Goal: Task Accomplishment & Management: Complete application form

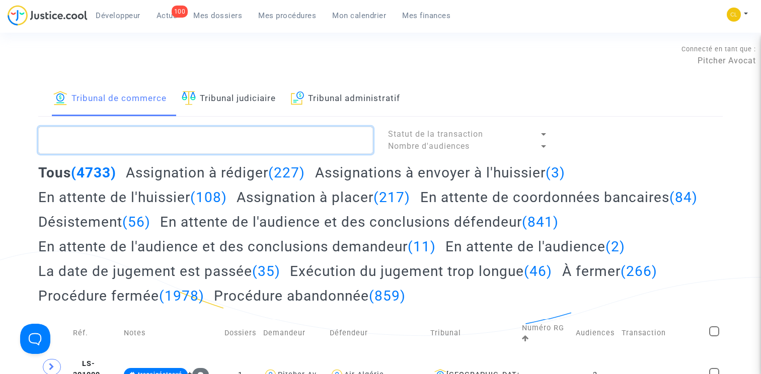
click at [214, 135] on textarea at bounding box center [205, 140] width 335 height 27
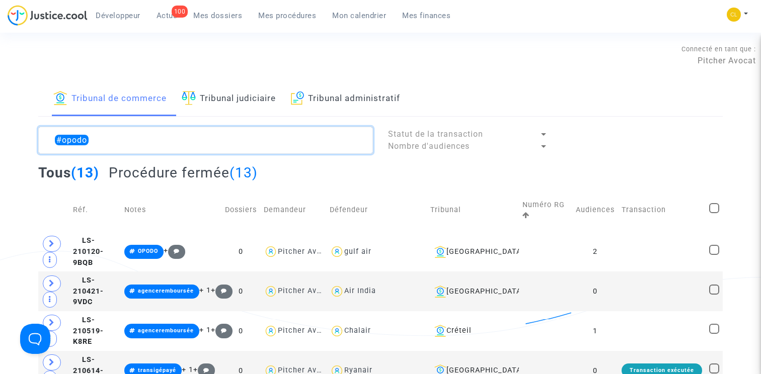
type textarea "#opodo"
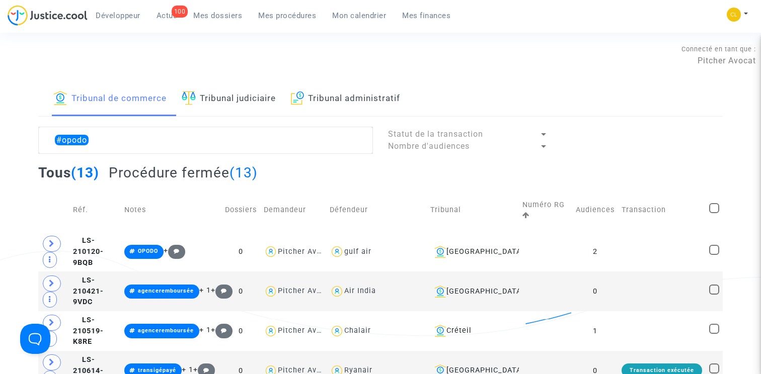
click at [261, 96] on link "Tribunal judiciaire" at bounding box center [229, 99] width 94 height 34
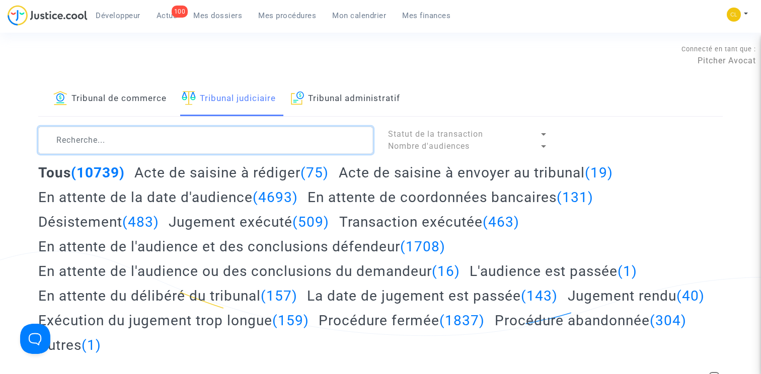
click at [178, 135] on textarea at bounding box center [205, 140] width 335 height 27
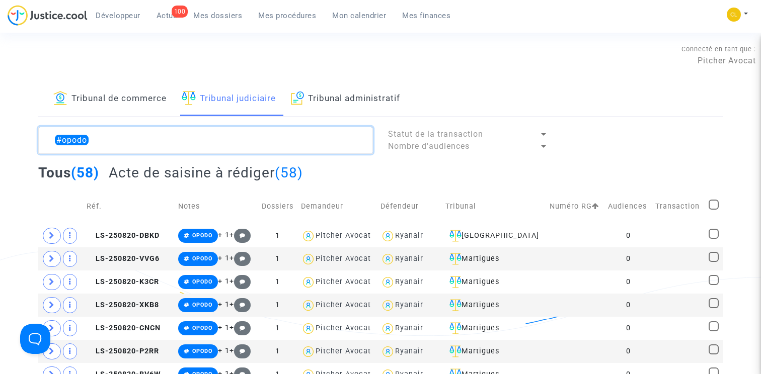
type textarea "#opodo"
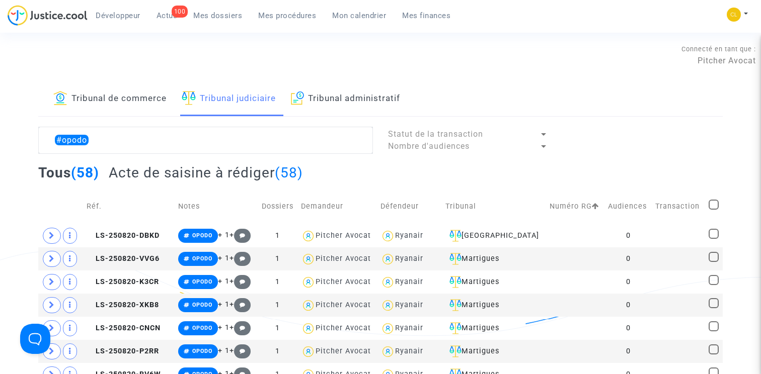
click at [232, 176] on h2 "Acte de saisine à rédiger (58)" at bounding box center [206, 173] width 194 height 18
click at [138, 239] on span "LS-250820-DBKD" at bounding box center [123, 235] width 73 height 9
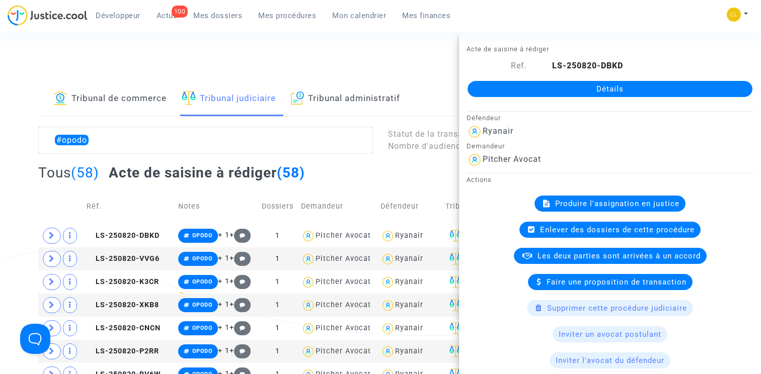
click at [599, 203] on span "Produire l'assignation en justice" at bounding box center [617, 203] width 124 height 9
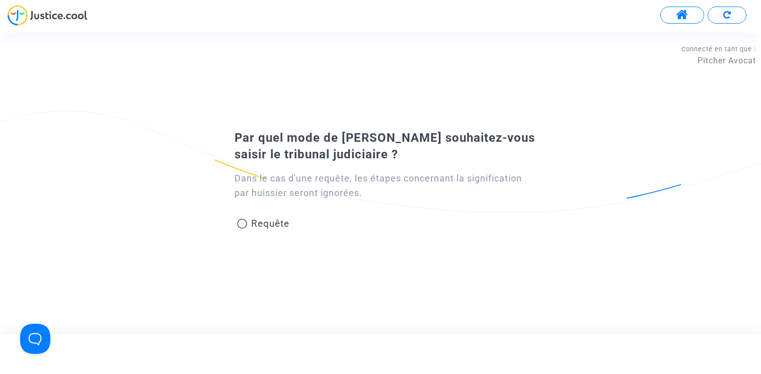
click at [276, 217] on span "Requête" at bounding box center [268, 224] width 42 height 14
click at [242, 229] on input "Requête" at bounding box center [241, 229] width 1 height 1
radio input "true"
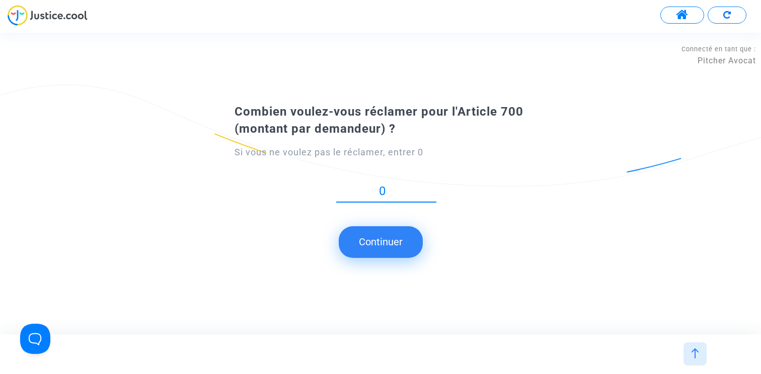
type input "0"
click at [382, 239] on button "Continuer" at bounding box center [381, 241] width 84 height 31
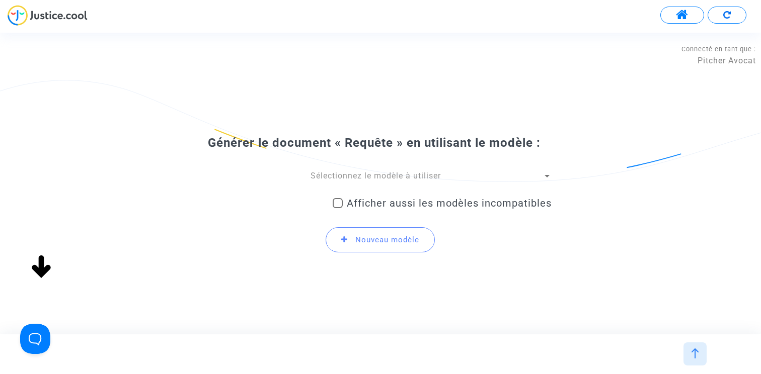
click at [375, 182] on div "Sélectionnez le modèle à utiliser" at bounding box center [375, 176] width 333 height 11
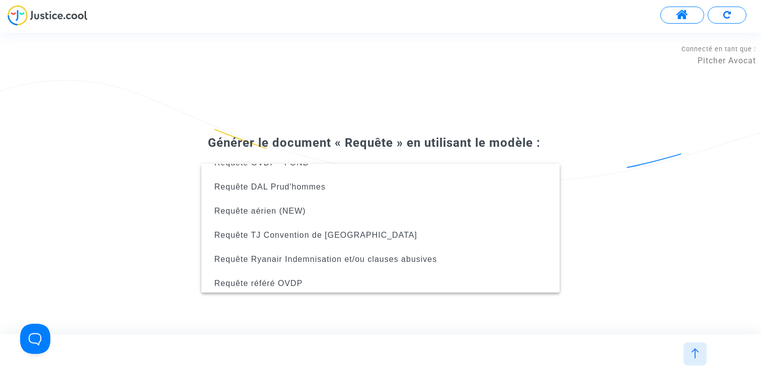
scroll to position [209, 0]
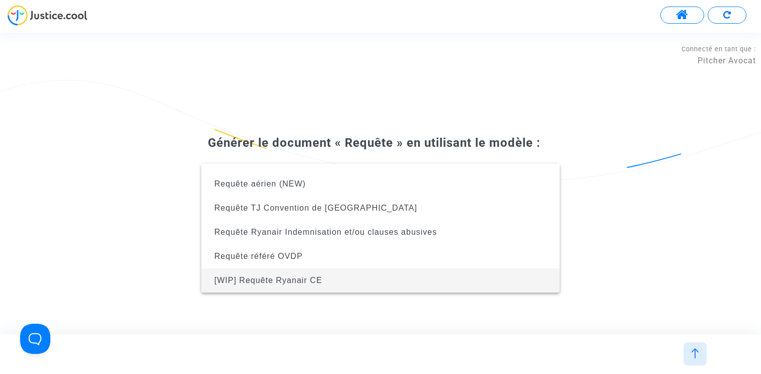
click at [341, 278] on span "[WIP] Requête Ryanair CE" at bounding box center [380, 281] width 342 height 24
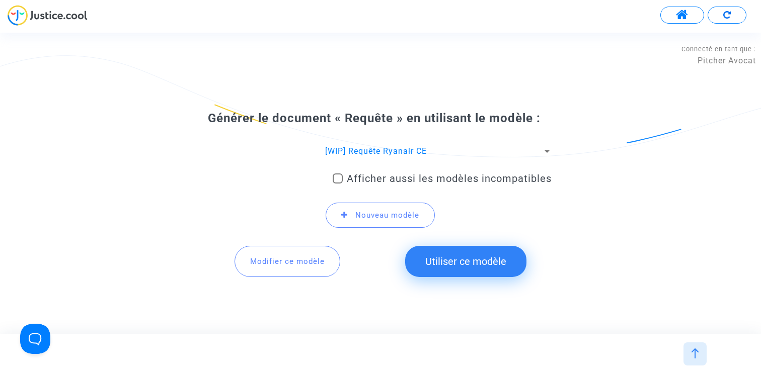
click at [449, 270] on button "Utiliser ce modèle" at bounding box center [465, 261] width 121 height 31
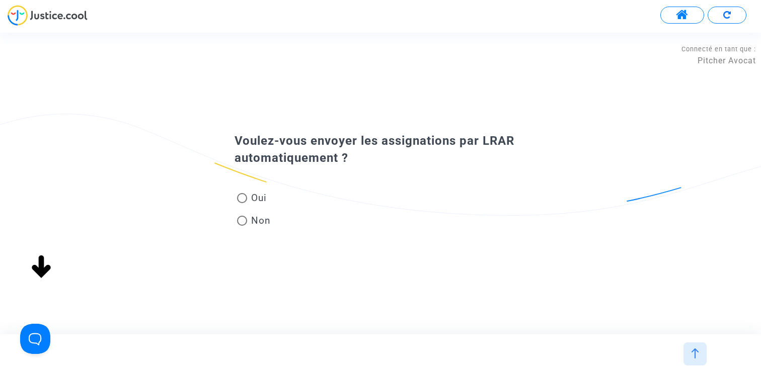
click at [256, 221] on span "Non" at bounding box center [259, 221] width 24 height 14
click at [242, 226] on input "Non" at bounding box center [241, 226] width 1 height 1
radio input "true"
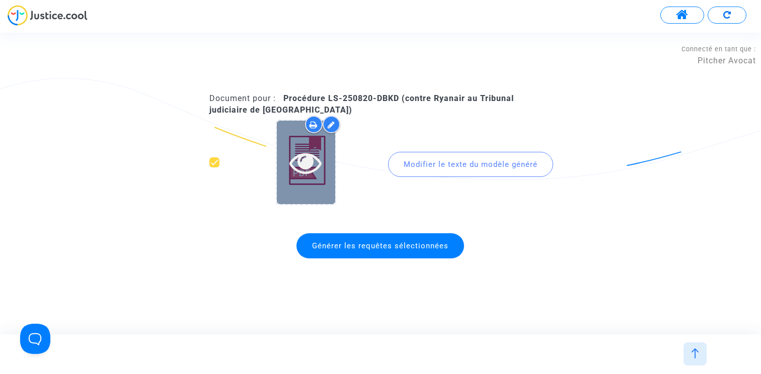
click at [314, 163] on icon at bounding box center [305, 162] width 33 height 32
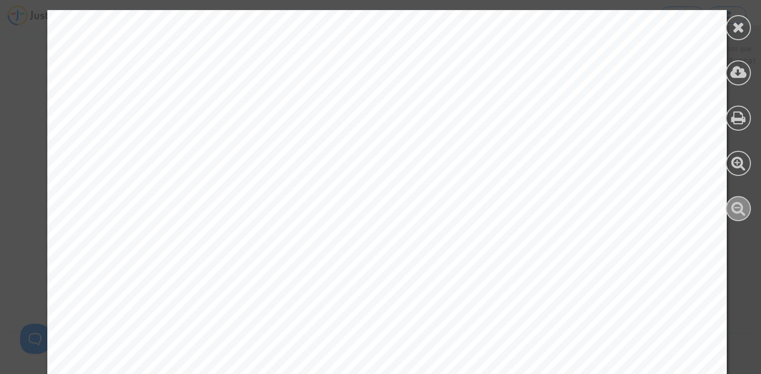
click at [743, 205] on icon at bounding box center [738, 208] width 15 height 15
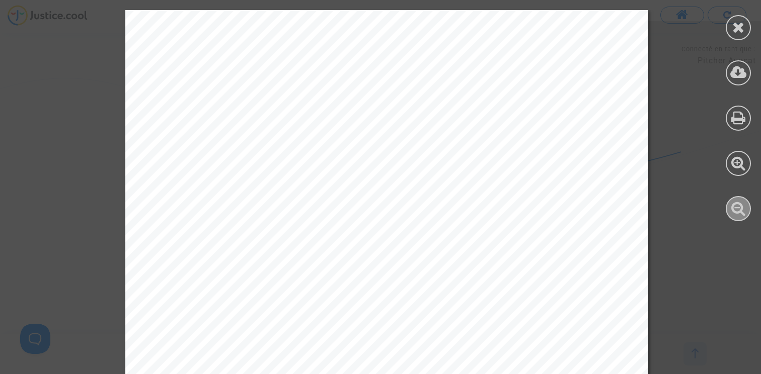
click at [743, 205] on icon at bounding box center [738, 208] width 15 height 15
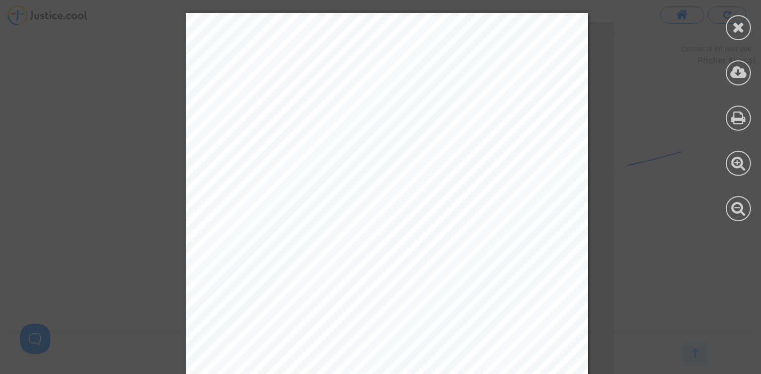
scroll to position [1734, 0]
click at [735, 28] on icon at bounding box center [738, 27] width 13 height 15
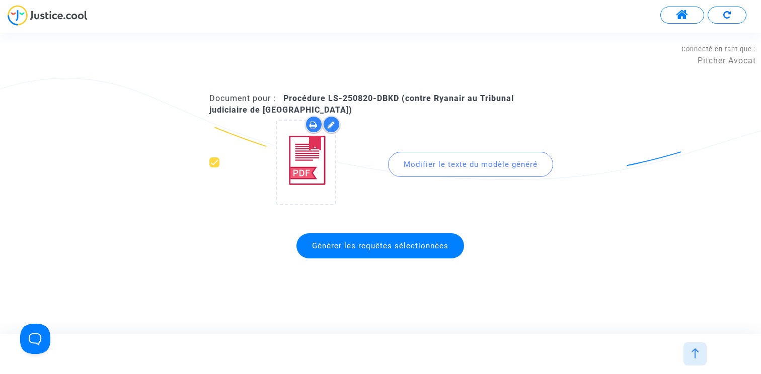
click at [684, 350] on div at bounding box center [694, 354] width 23 height 23
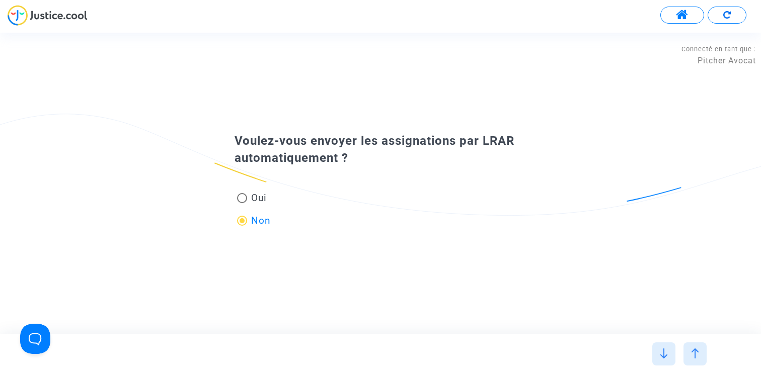
click at [697, 346] on div at bounding box center [694, 354] width 23 height 23
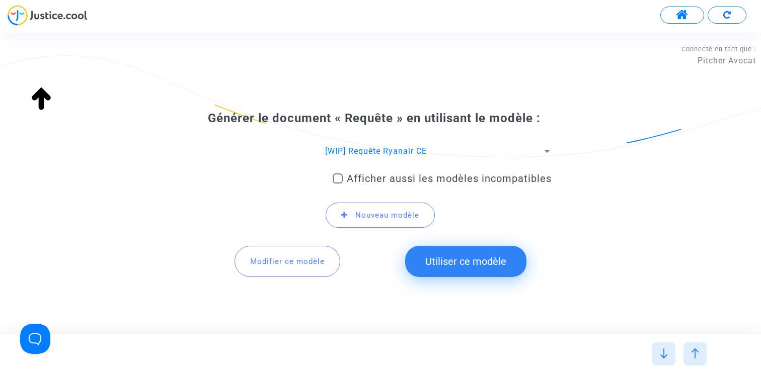
click at [285, 263] on span "Modifier ce modèle" at bounding box center [287, 261] width 74 height 9
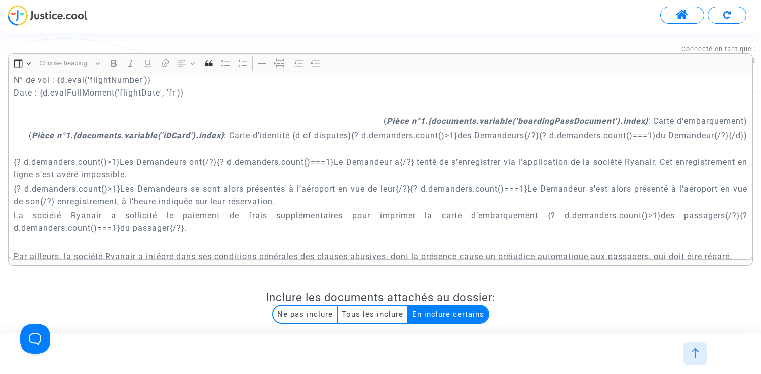
scroll to position [1073, 0]
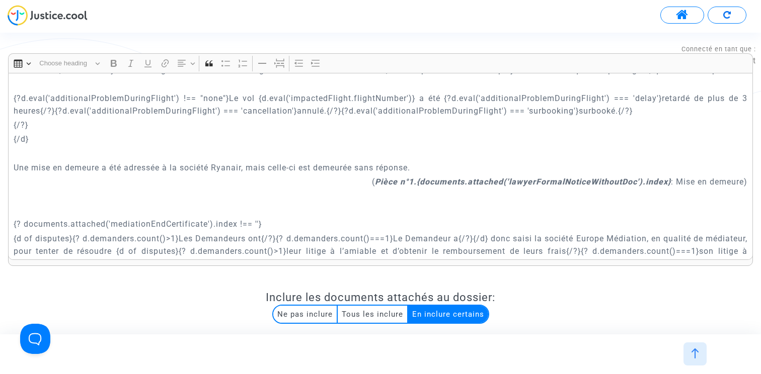
click at [271, 173] on p "Une mise en demeure a été adressée à la société Ryanair, mais celle-ci est deme…" at bounding box center [381, 167] width 734 height 13
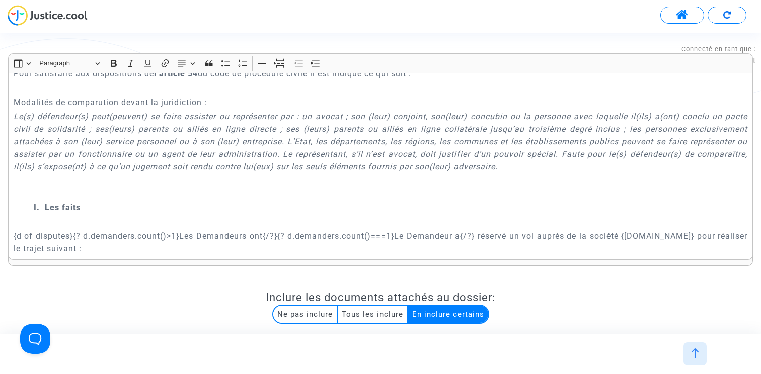
scroll to position [2075, 0]
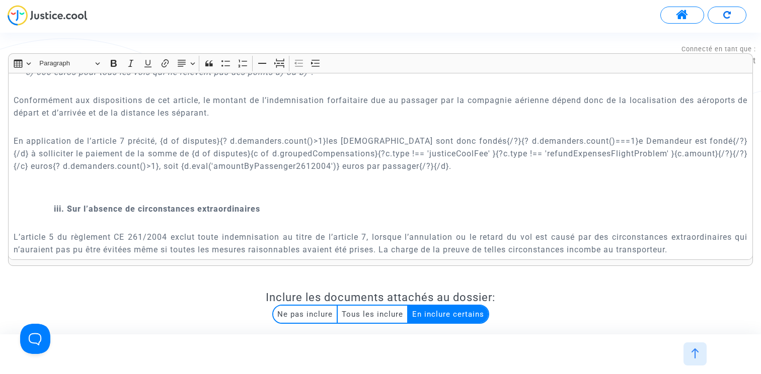
click at [267, 147] on p "En application de l’article 7 précité, {d of disputes}{? d.demanders.count()>1}…" at bounding box center [381, 154] width 734 height 38
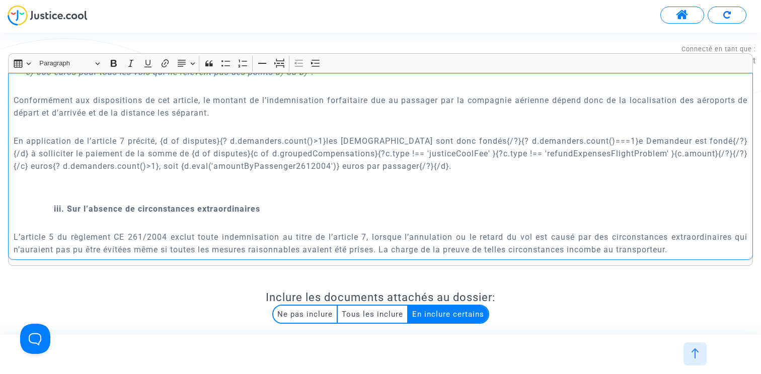
click at [516, 153] on p "En application de l’article 7 précité, {d of disputes}{? d.demanders.count()>1}…" at bounding box center [381, 154] width 734 height 38
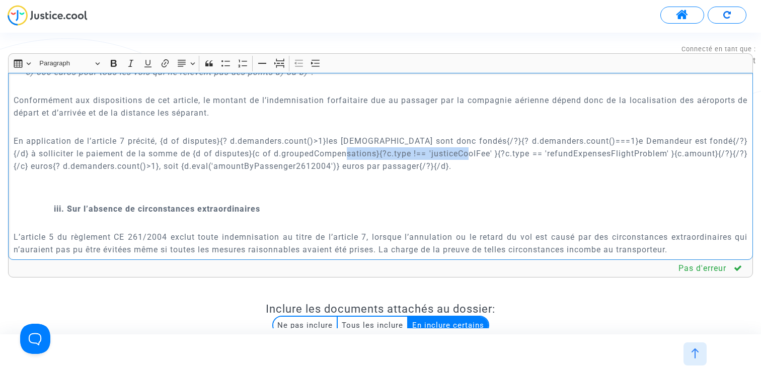
drag, startPoint x: 361, startPoint y: 155, endPoint x: 479, endPoint y: 156, distance: 118.2
click at [479, 156] on p "En application de l’article 7 précité, {d of disputes}{? d.demanders.count()>1}…" at bounding box center [381, 154] width 734 height 38
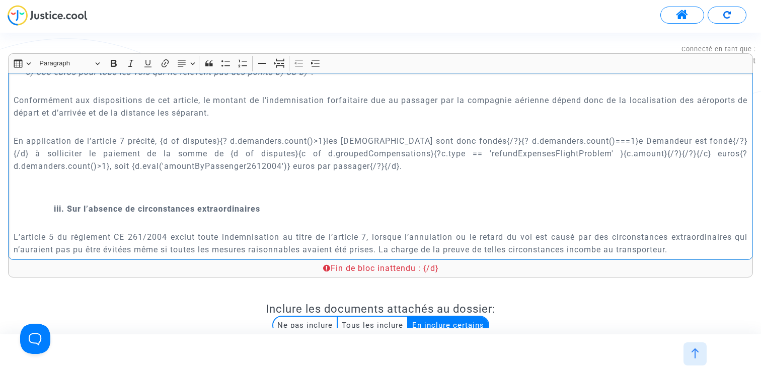
click at [517, 154] on p "En application de l’article 7 précité, {d of disputes}{? d.demanders.count()>1}…" at bounding box center [381, 154] width 734 height 38
click at [436, 156] on p "En application de l’article 7 précité, {d of disputes}{? d.demanders.count()>1}…" at bounding box center [381, 154] width 734 height 38
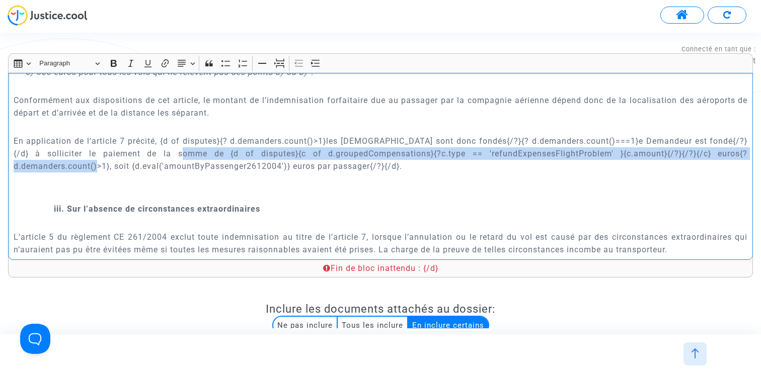
drag, startPoint x: 210, startPoint y: 151, endPoint x: 128, endPoint y: 167, distance: 83.4
click at [128, 167] on p "En application de l’article 7 précité, {d of disputes}{? d.demanders.count()>1}…" at bounding box center [381, 154] width 734 height 38
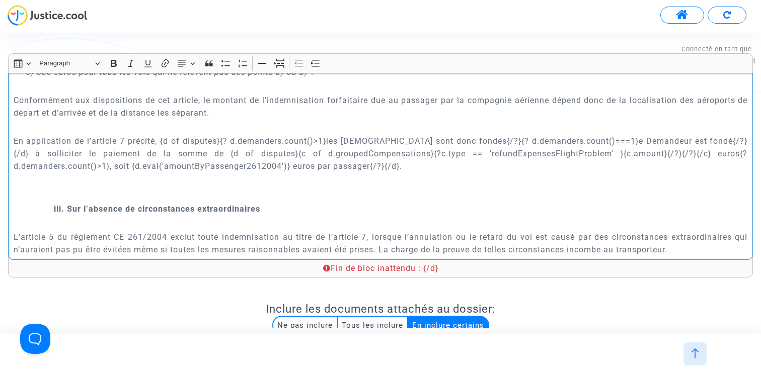
click at [259, 163] on p "En application de l’article 7 précité, {d of disputes}{? d.demanders.count()>1}…" at bounding box center [381, 154] width 734 height 38
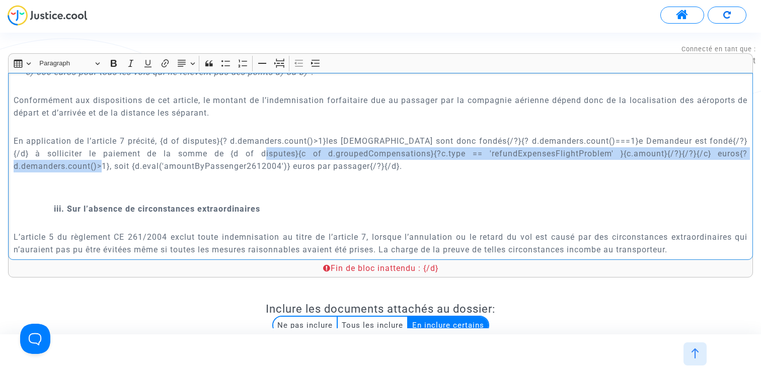
drag, startPoint x: 284, startPoint y: 154, endPoint x: 131, endPoint y: 167, distance: 153.0
click at [131, 167] on p "En application de l’article 7 précité, {d of disputes}{? d.demanders.count()>1}…" at bounding box center [381, 154] width 734 height 38
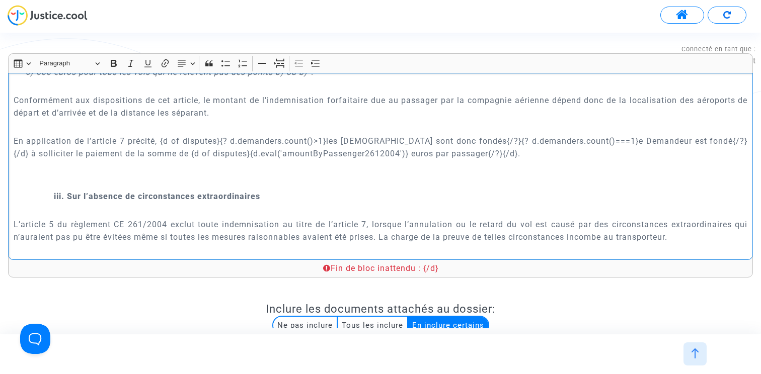
click at [481, 153] on p "En application de l’article 7 précité, {d of disputes}{? d.demanders.count()>1}…" at bounding box center [381, 147] width 734 height 25
click at [518, 155] on p "En application de l’article 7 précité, {d of disputes}{? d.demanders.count()>1}…" at bounding box center [381, 147] width 734 height 25
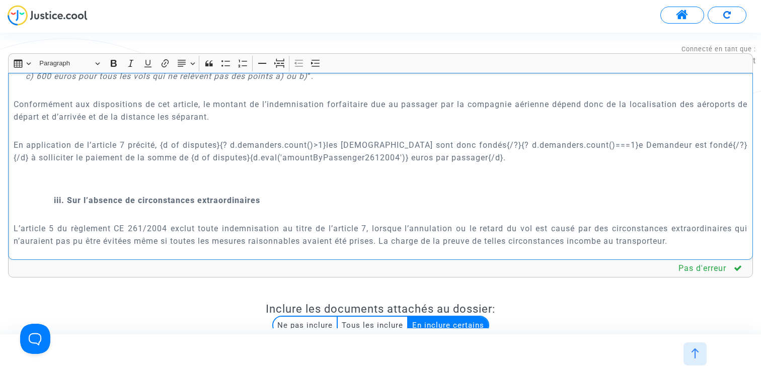
click at [303, 157] on p "En application de l’article 7 précité, {d of disputes}{? d.demanders.count()>1}…" at bounding box center [381, 151] width 734 height 25
copy p "amountByPassenger2612004"
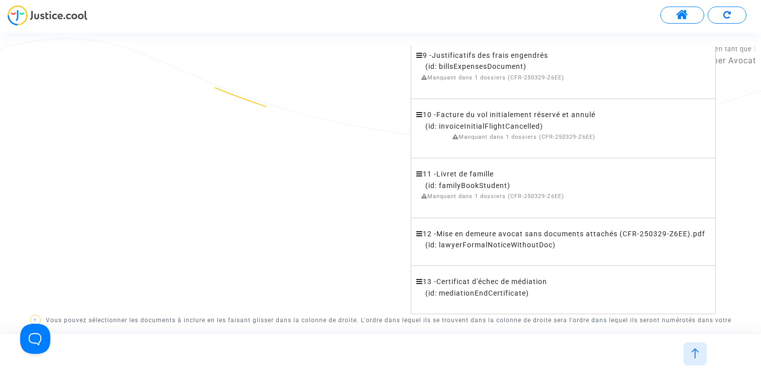
scroll to position [1220, 0]
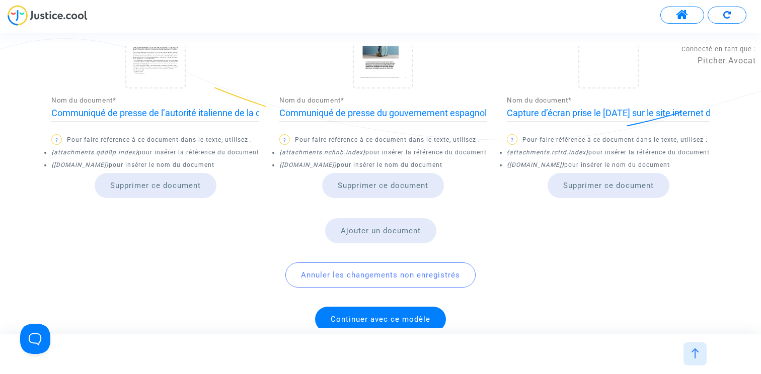
click at [371, 312] on span "Continuer avec ce modèle" at bounding box center [380, 319] width 131 height 25
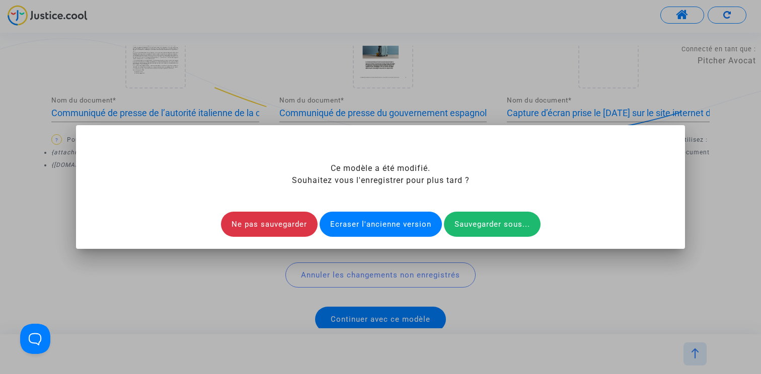
click at [369, 224] on div "Ecraser l'ancienne version" at bounding box center [380, 224] width 122 height 25
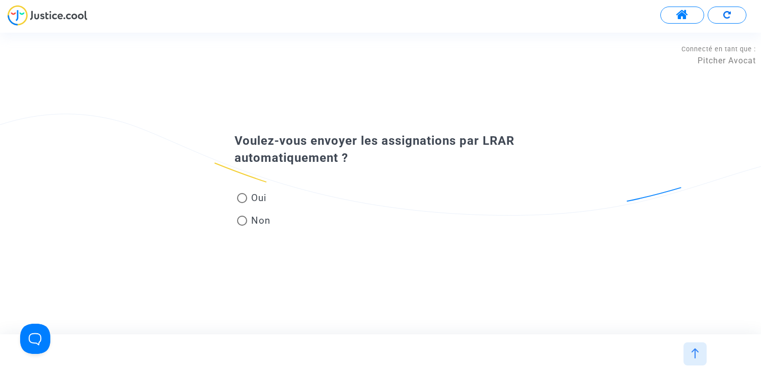
click at [262, 222] on span "Non" at bounding box center [259, 221] width 24 height 14
click at [242, 226] on input "Non" at bounding box center [241, 226] width 1 height 1
radio input "true"
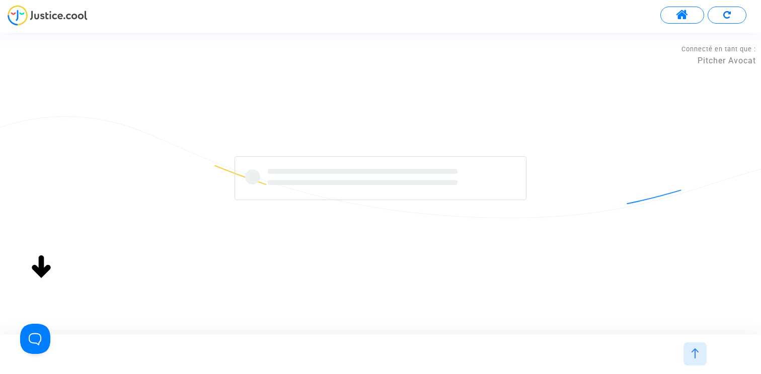
scroll to position [0, 0]
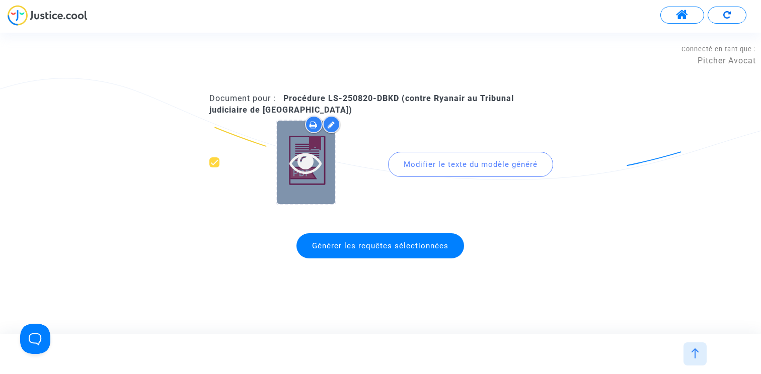
click at [303, 161] on icon at bounding box center [305, 162] width 33 height 32
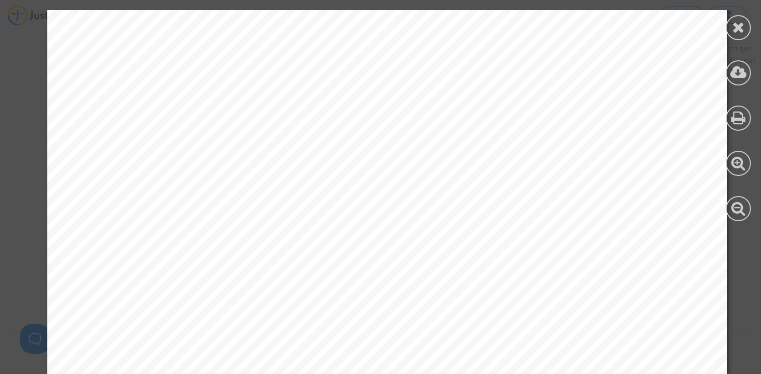
scroll to position [1470, 0]
click at [739, 210] on icon at bounding box center [738, 208] width 15 height 15
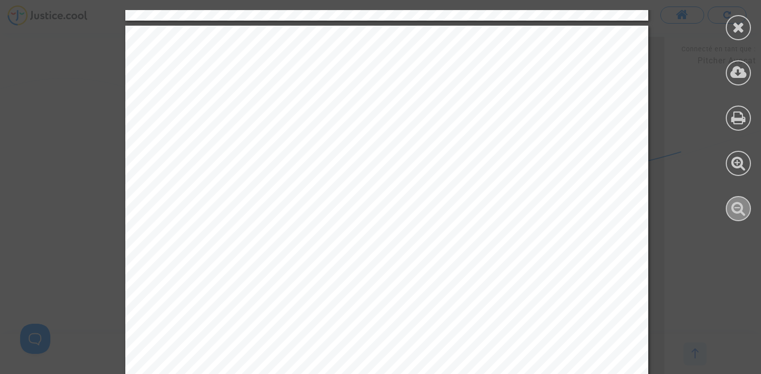
click at [739, 210] on icon at bounding box center [738, 208] width 15 height 15
